Goal: Task Accomplishment & Management: Use online tool/utility

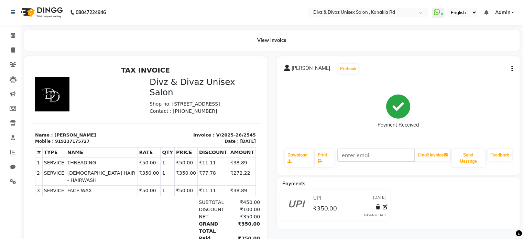
click at [512, 69] on icon "button" at bounding box center [511, 69] width 1 height 0
click at [481, 68] on div "Edit Item Staff" at bounding box center [477, 69] width 47 height 9
select select
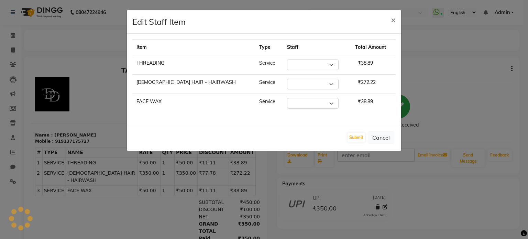
select select "84503"
select select "67339"
select select "67195"
click at [471, 57] on ngb-modal-window "Edit Staff Item × Item Type Staff Total Amount THREADING Service Select [PERSON…" at bounding box center [264, 119] width 528 height 239
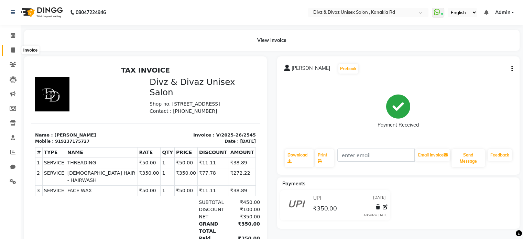
click at [12, 48] on icon at bounding box center [13, 49] width 4 height 5
select select "service"
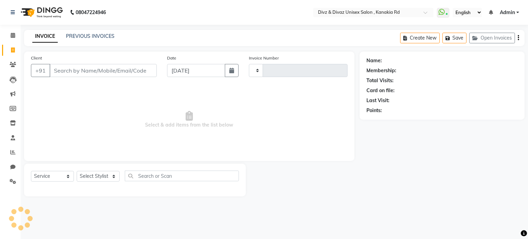
type input "2546"
select select "7588"
click at [91, 37] on link "PREVIOUS INVOICES" at bounding box center [90, 36] width 48 height 6
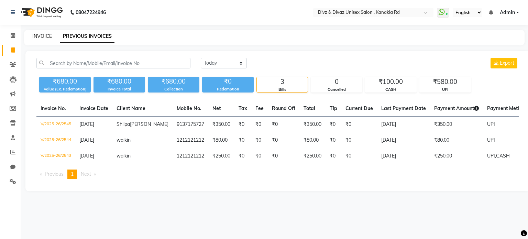
click at [46, 37] on link "INVOICE" at bounding box center [42, 36] width 20 height 6
select select "service"
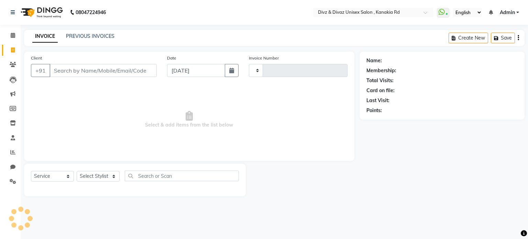
type input "2546"
select select "7588"
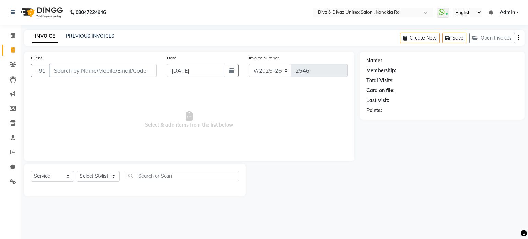
click at [61, 66] on input "Client" at bounding box center [103, 70] width 107 height 13
click at [95, 39] on link "PREVIOUS INVOICES" at bounding box center [90, 36] width 48 height 6
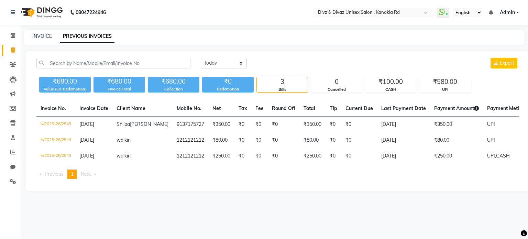
click at [39, 33] on div "INVOICE" at bounding box center [42, 36] width 20 height 7
click at [45, 32] on div "INVOICE PREVIOUS INVOICES" at bounding box center [274, 37] width 501 height 15
